Goal: Task Accomplishment & Management: Use online tool/utility

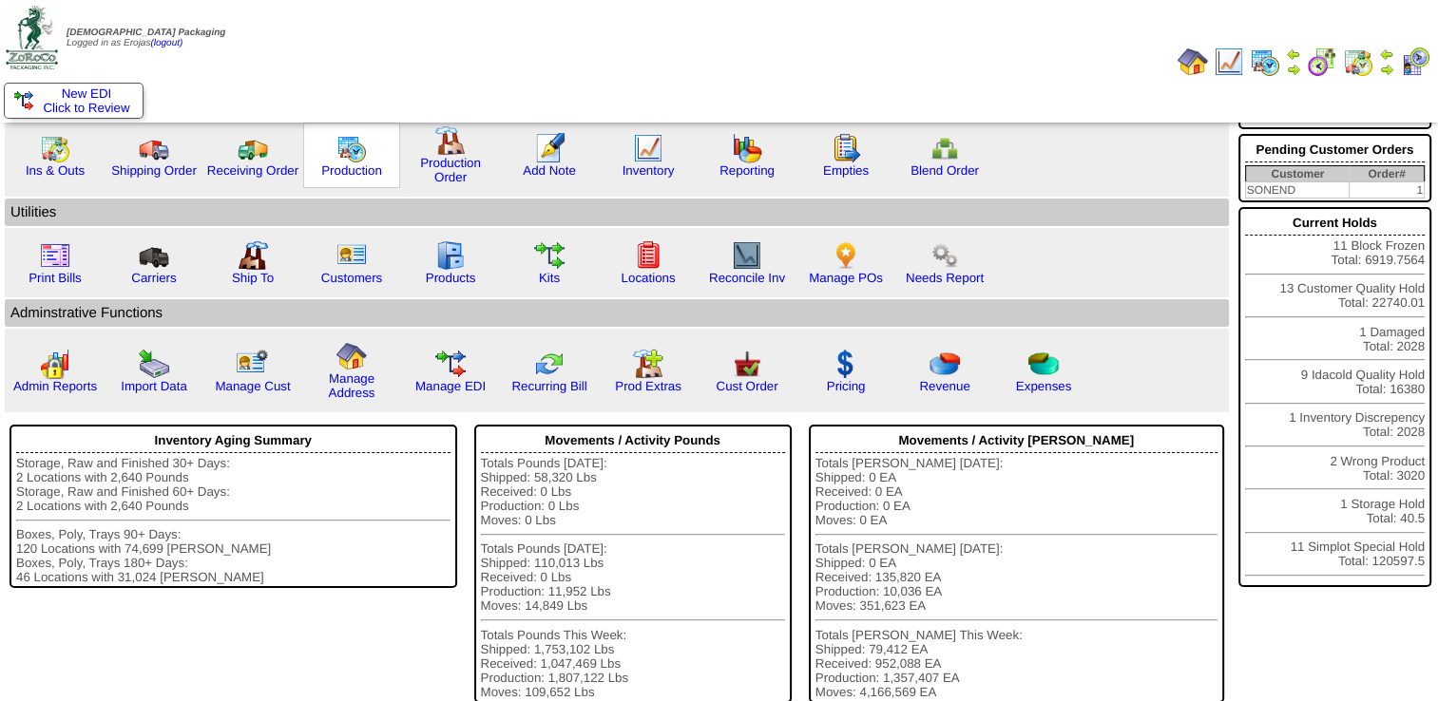
click at [338, 160] on img at bounding box center [351, 148] width 30 height 30
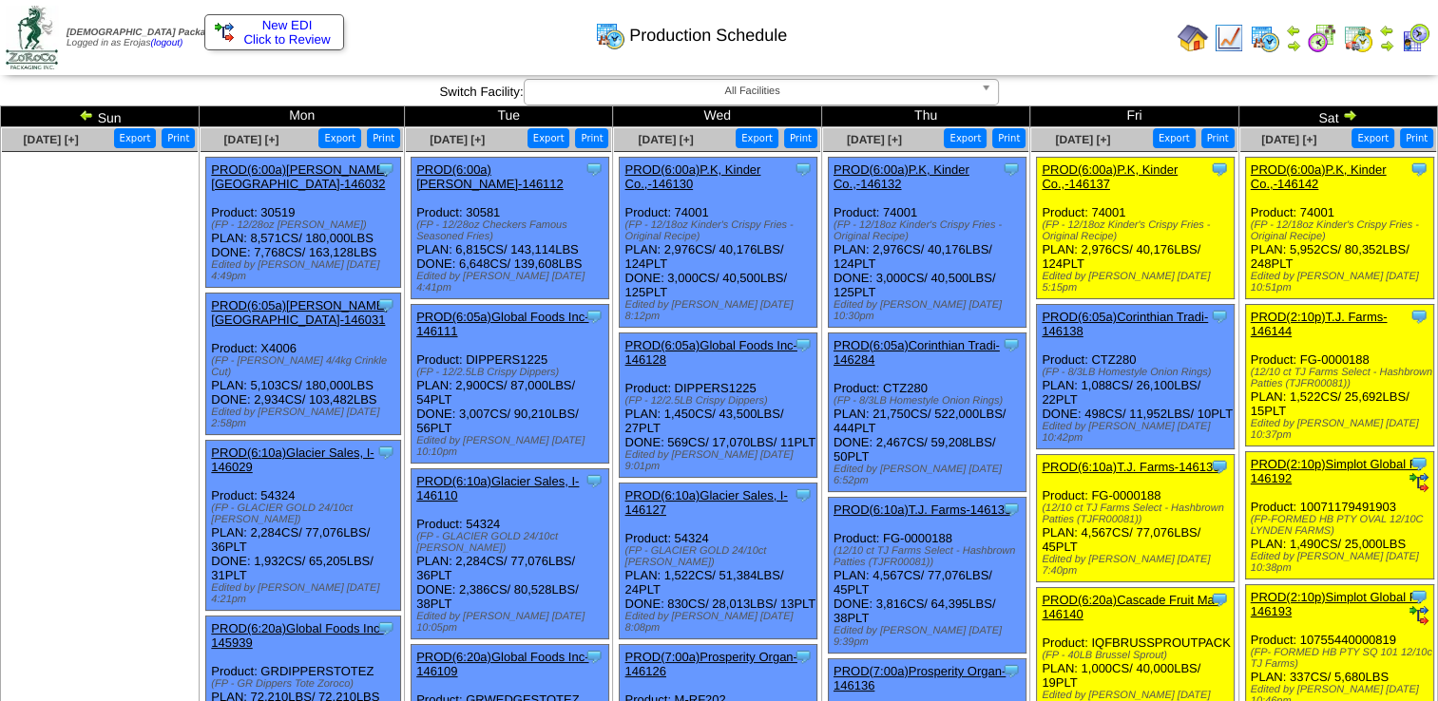
click at [1125, 462] on link "PROD(6:10a)T.J. Farms-146139" at bounding box center [1131, 467] width 178 height 14
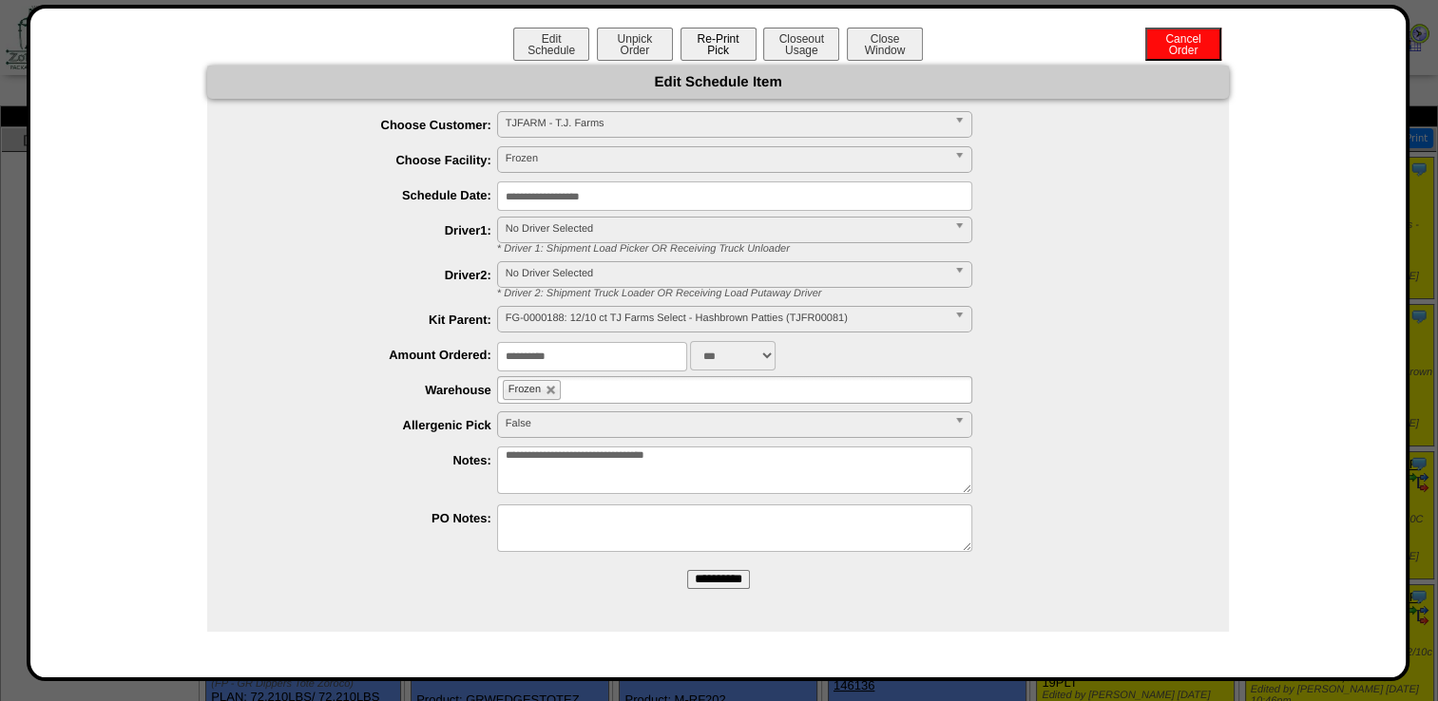
click at [722, 47] on button "Re-Print Pick" at bounding box center [718, 44] width 76 height 33
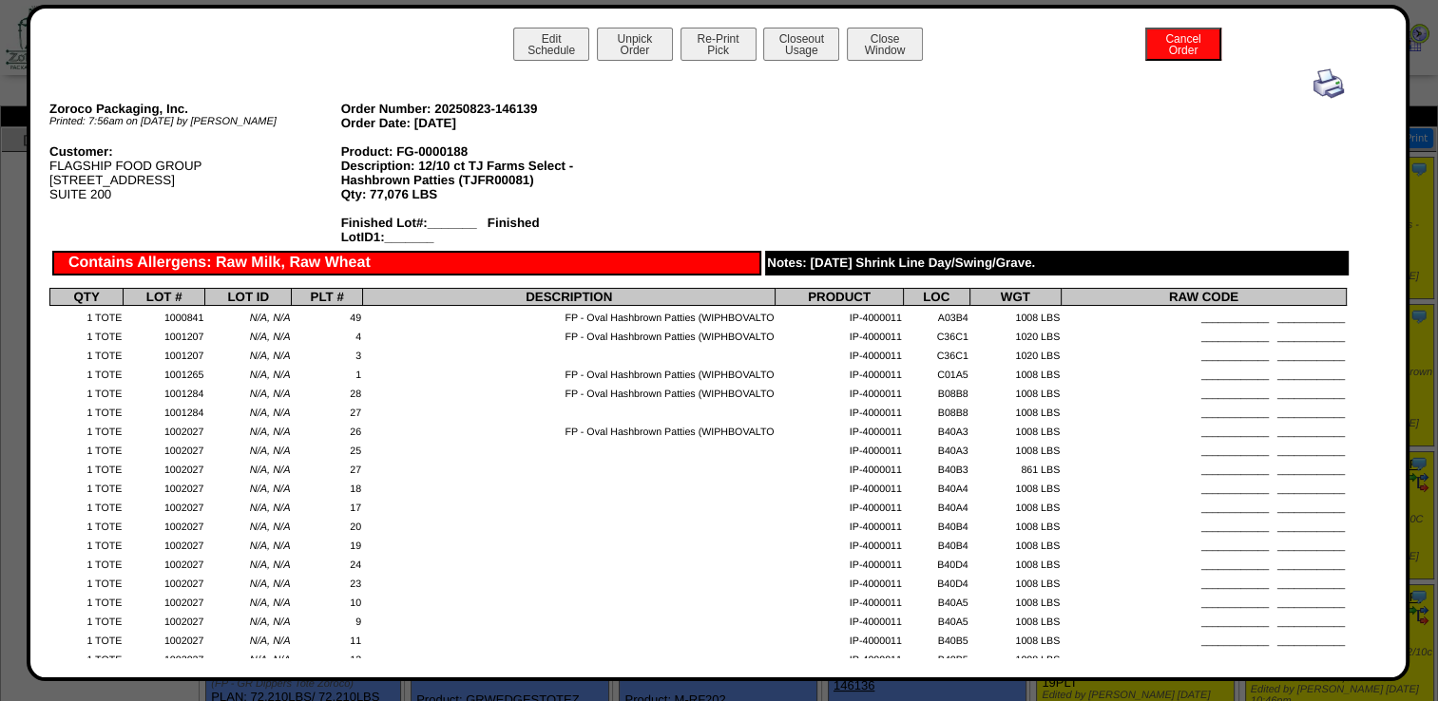
click at [1320, 91] on img at bounding box center [1328, 83] width 30 height 30
